Goal: Information Seeking & Learning: Learn about a topic

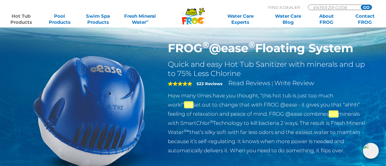
scroll to position [61, 0]
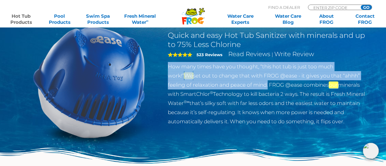
drag, startPoint x: 165, startPoint y: 67, endPoint x: 237, endPoint y: 75, distance: 71.8
click at [242, 81] on div "FROG ® @ease ® Floating System Quick and easy Hot Tub Sanitizer with minerals a…" at bounding box center [267, 70] width 208 height 117
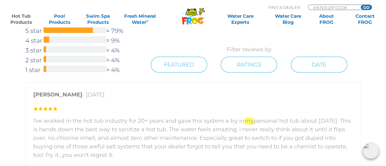
scroll to position [976, 0]
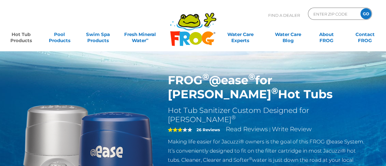
scroll to position [61, 0]
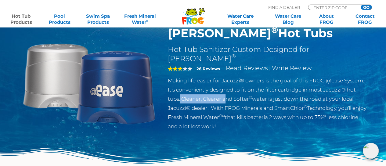
drag, startPoint x: 180, startPoint y: 87, endPoint x: 227, endPoint y: 89, distance: 47.3
click at [227, 89] on p "Making life easier for Jacuzzi® owners is the goal of this FROG @ease System. I…" at bounding box center [267, 103] width 199 height 55
click at [238, 89] on p "Making life easier for Jacuzzi® owners is the goal of this FROG @ease System. I…" at bounding box center [267, 103] width 199 height 55
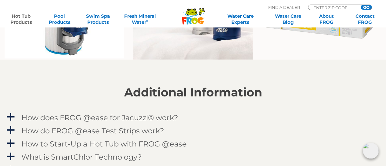
scroll to position [549, 0]
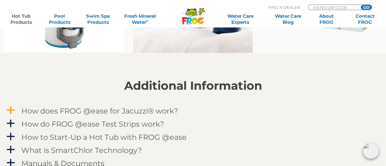
click at [52, 114] on h4 "How does FROG @ease for Jacuzzi® work?" at bounding box center [99, 110] width 157 height 8
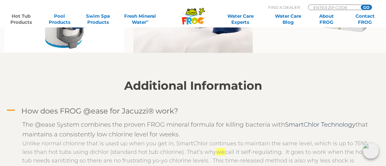
scroll to position [610, 0]
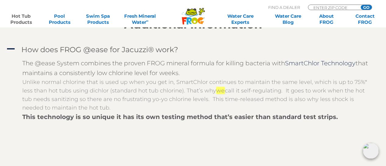
drag, startPoint x: 23, startPoint y: 63, endPoint x: 225, endPoint y: 69, distance: 202.0
click at [225, 69] on div "The @ease System combines the proven FROG mineral formula for killing bacteria …" at bounding box center [197, 68] width 351 height 20
copy div "The @ease System combines the proven FROG mineral formula for killing bacteria …"
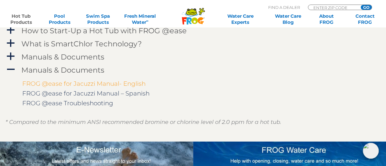
scroll to position [762, 0]
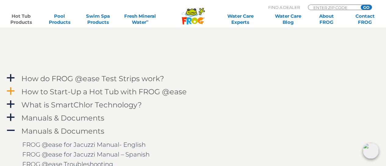
click at [35, 89] on h4 "How to Start-Up a Hot Tub with FROG @ease" at bounding box center [103, 92] width 165 height 8
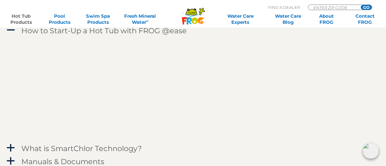
scroll to position [854, 0]
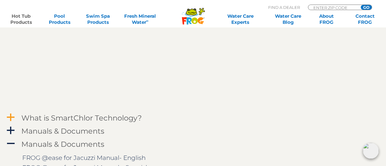
click at [33, 119] on h4 "What is SmartChlor Technology?" at bounding box center [81, 118] width 120 height 8
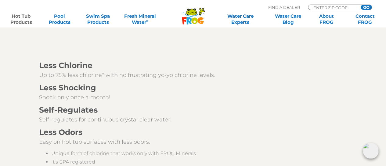
scroll to position [1128, 0]
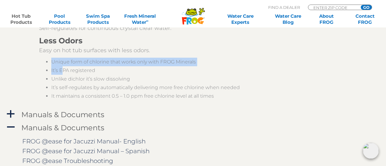
drag, startPoint x: 52, startPoint y: 63, endPoint x: 62, endPoint y: 73, distance: 15.1
click at [62, 73] on ul "Unique form of chlorine that works only with FROG Minerals It’s EPA registered …" at bounding box center [202, 79] width 326 height 43
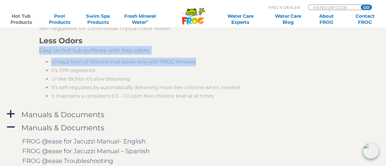
drag, startPoint x: 37, startPoint y: 50, endPoint x: 214, endPoint y: 61, distance: 177.5
copy div "Easy on hot tub surfaces with less odors. Unique form of chlorine that works on…"
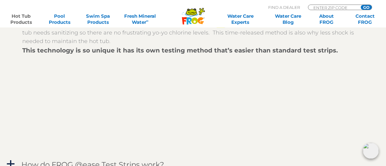
scroll to position [671, 0]
